Goal: Complete application form

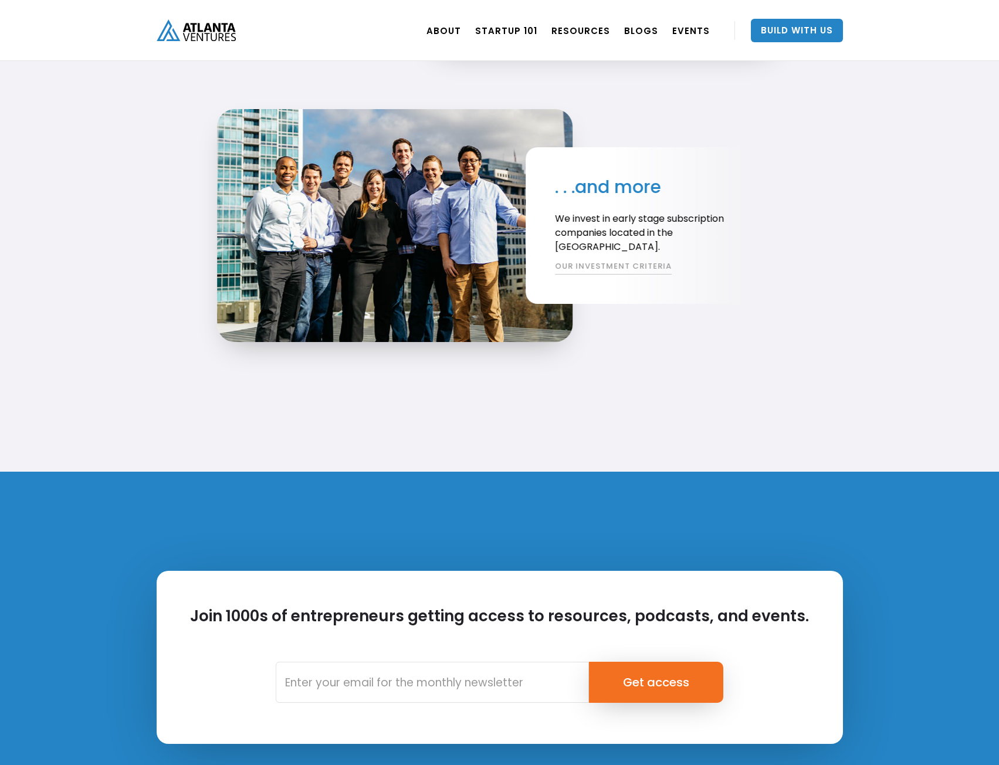
scroll to position [2638, 0]
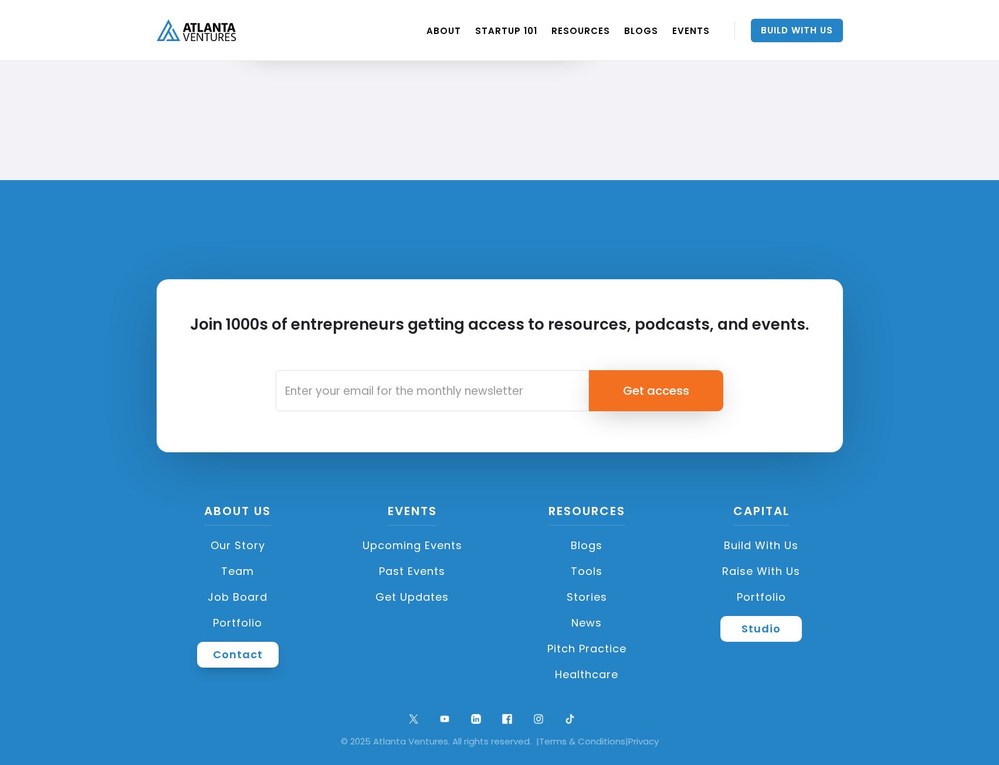
click at [272, 651] on link "Contact" at bounding box center [238, 655] width 82 height 26
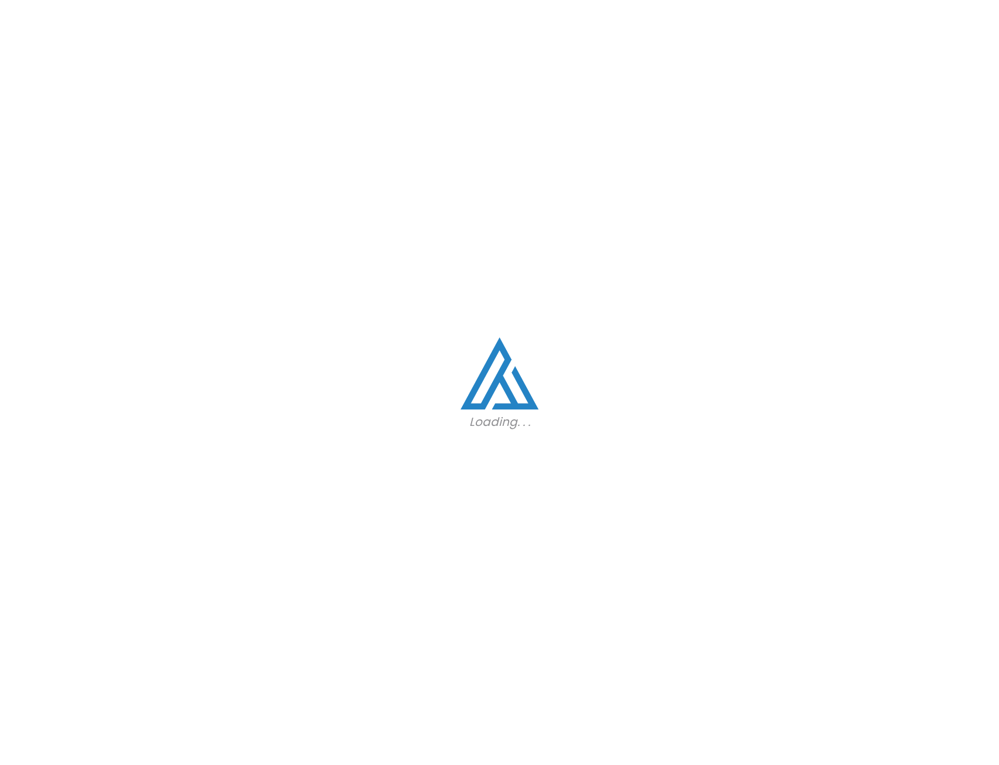
scroll to position [3347, 0]
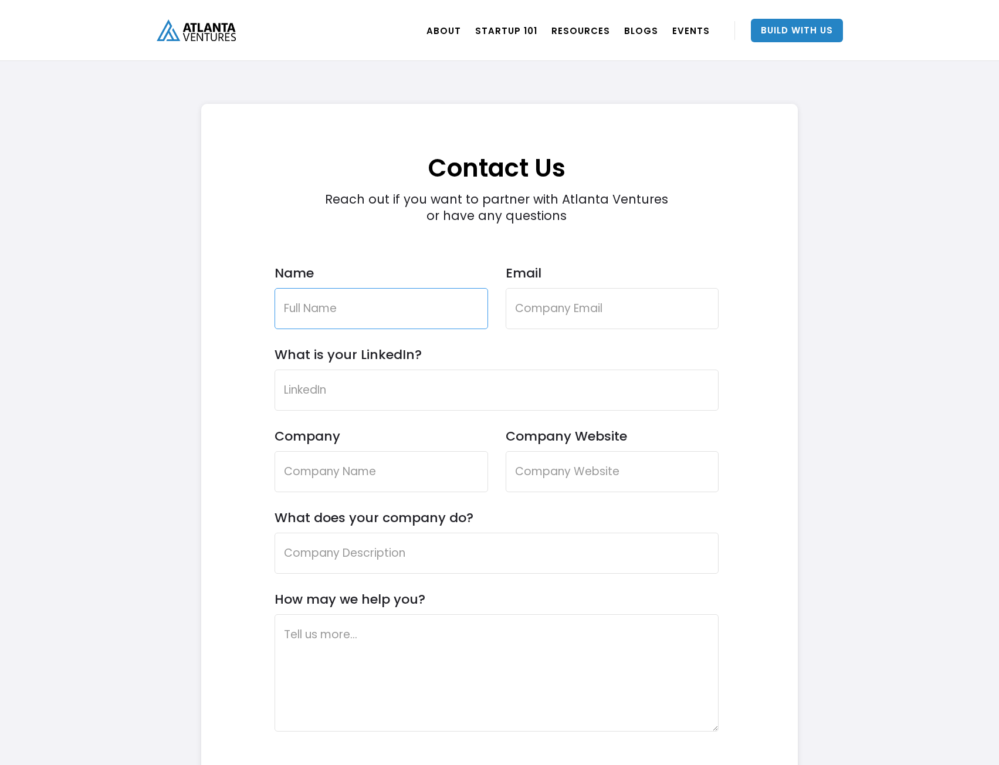
click at [399, 308] on input "Name" at bounding box center [382, 308] width 214 height 41
type input "Taiseer"
type input "Taiseer@autoworx.tech"
click at [390, 378] on input "What is your LinkedIn?" at bounding box center [497, 390] width 445 height 41
click at [439, 377] on input "What is your LinkedIn?" at bounding box center [497, 390] width 445 height 41
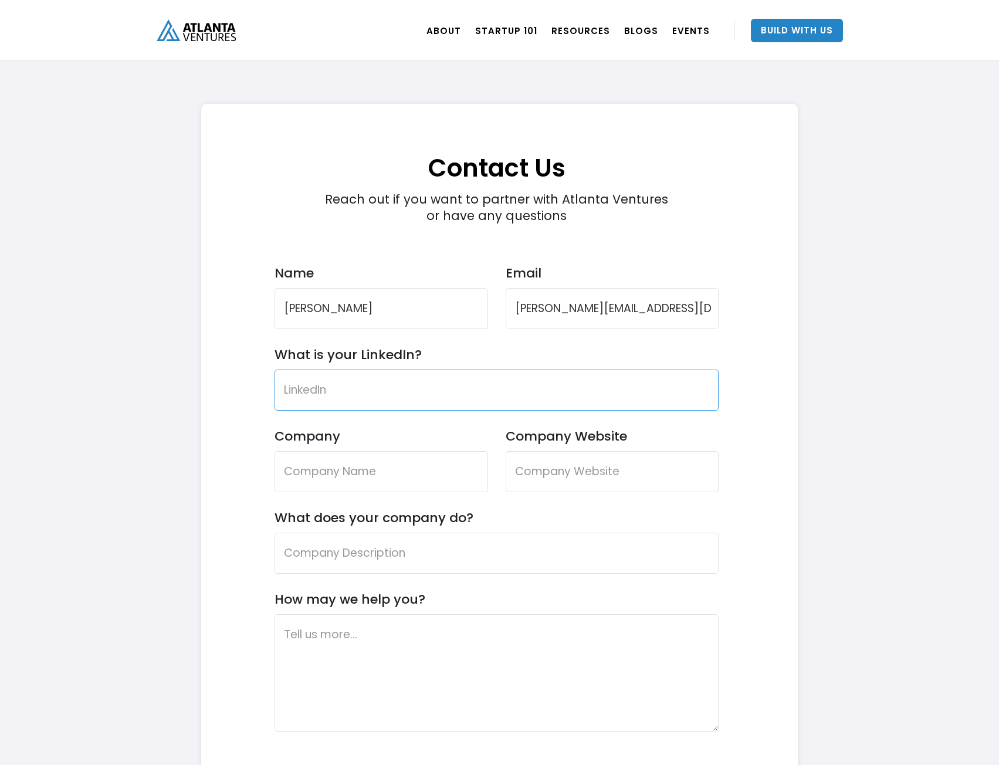
paste input "www.linkedin.com/in/ taiseer-chowdhury-093070338"
type input "www.linkedin.com/in/ taiseer-chowdhury-093070338"
click at [378, 463] on input "Company" at bounding box center [382, 471] width 214 height 41
type input "Autoworx Tech"
click at [609, 463] on input "Company Website" at bounding box center [613, 471] width 214 height 41
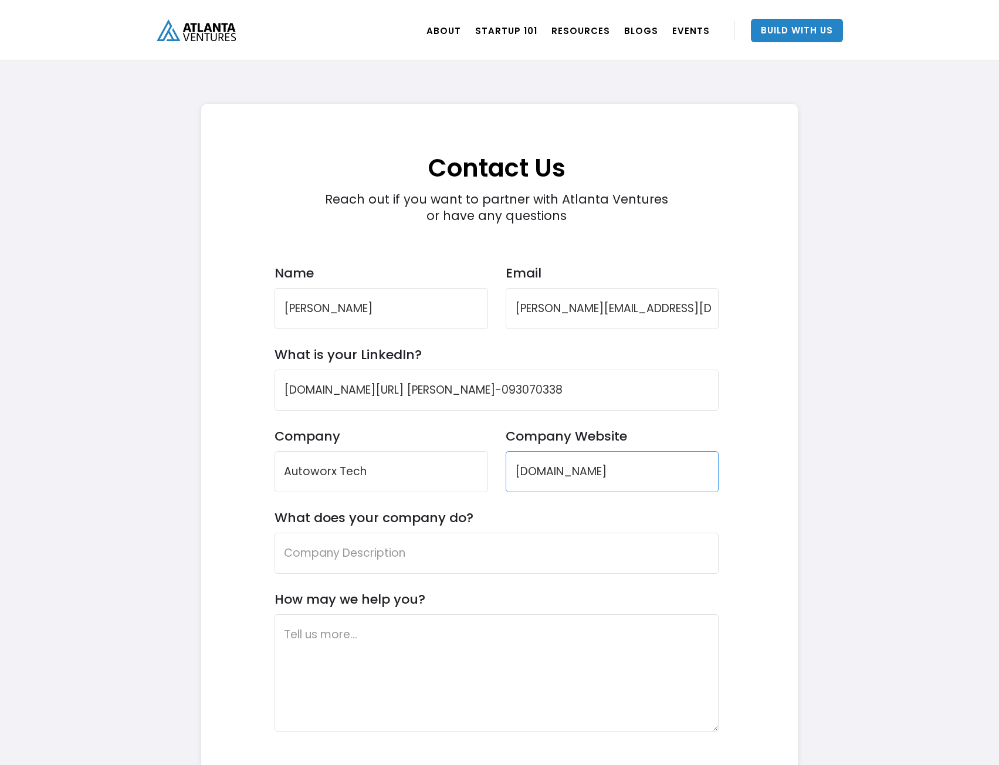
type input "www.autoworx.tech"
click at [388, 551] on input "What does your company do?" at bounding box center [497, 553] width 445 height 41
click at [433, 547] on input "What does your company do?" at bounding box center [497, 553] width 445 height 41
paste input "Autoworx is the first all-in-one CRM and management platform built specifically…"
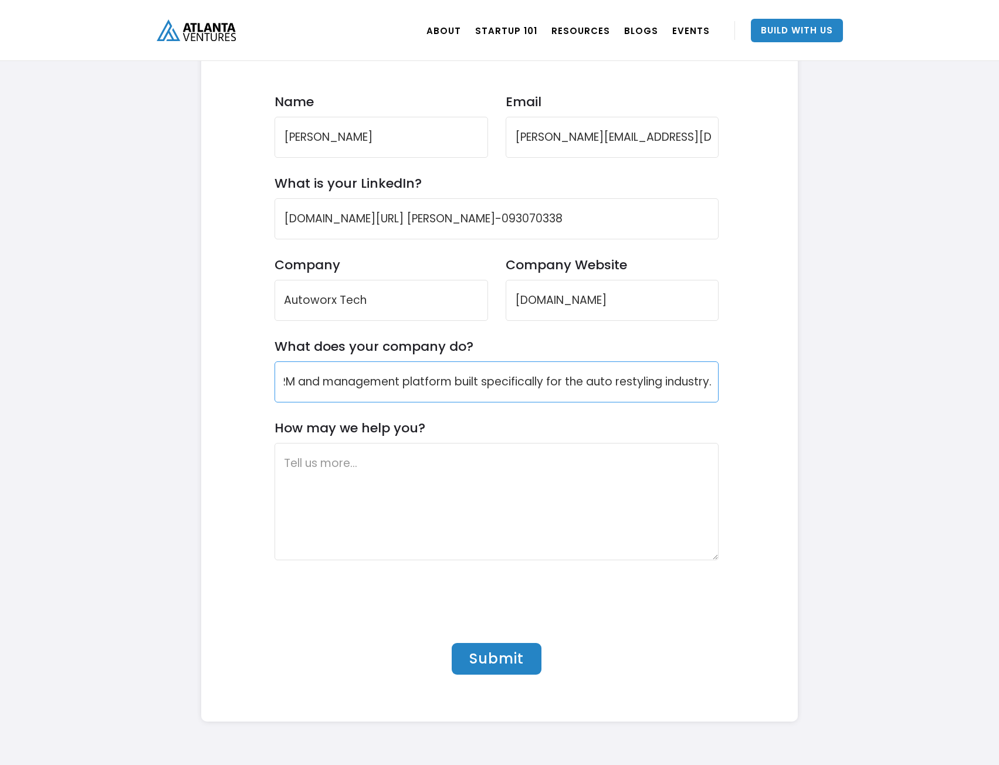
scroll to position [3523, 0]
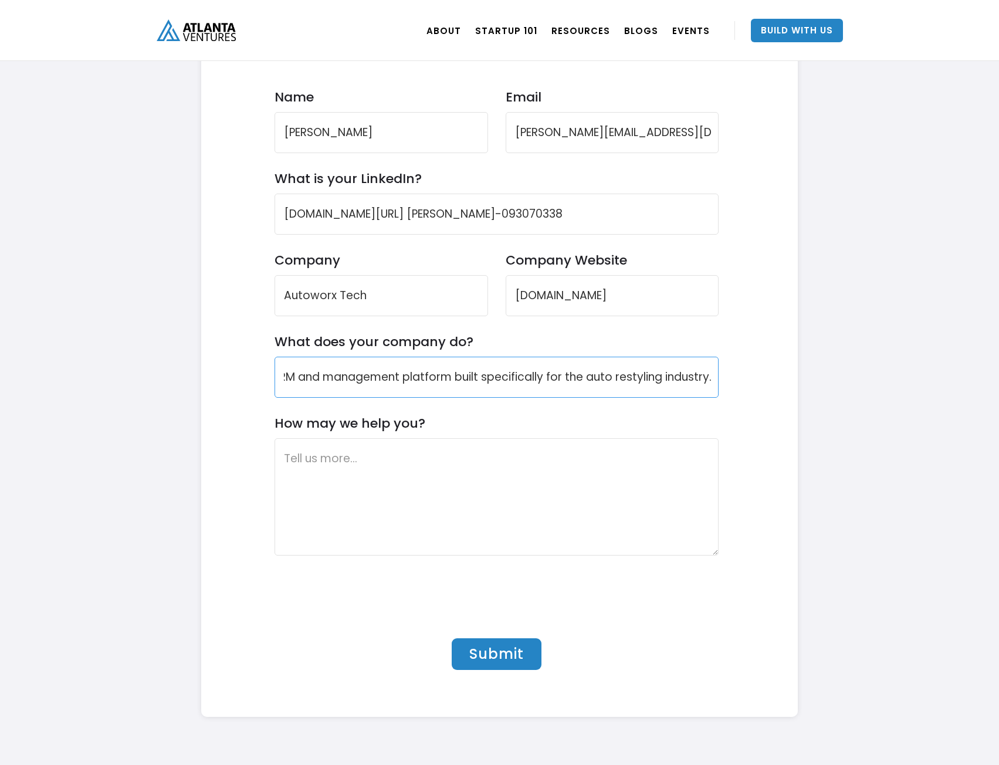
type input "Autoworx is the first all-in-one CRM and management platform built specifically…"
click at [331, 482] on textarea "How may we help you?" at bounding box center [497, 496] width 445 height 117
type textarea "W"
type textarea "I would like to apply for your fund"
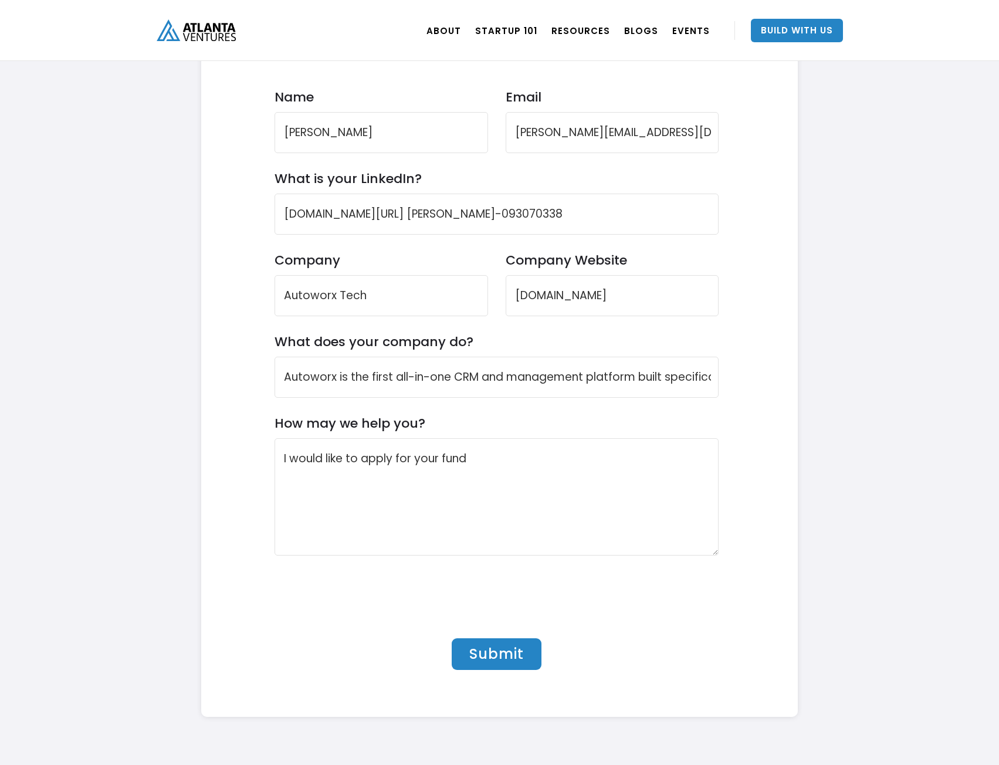
click at [498, 650] on input "Submit" at bounding box center [497, 654] width 90 height 32
type input "Please wait..."
